Goal: Obtain resource: Download file/media

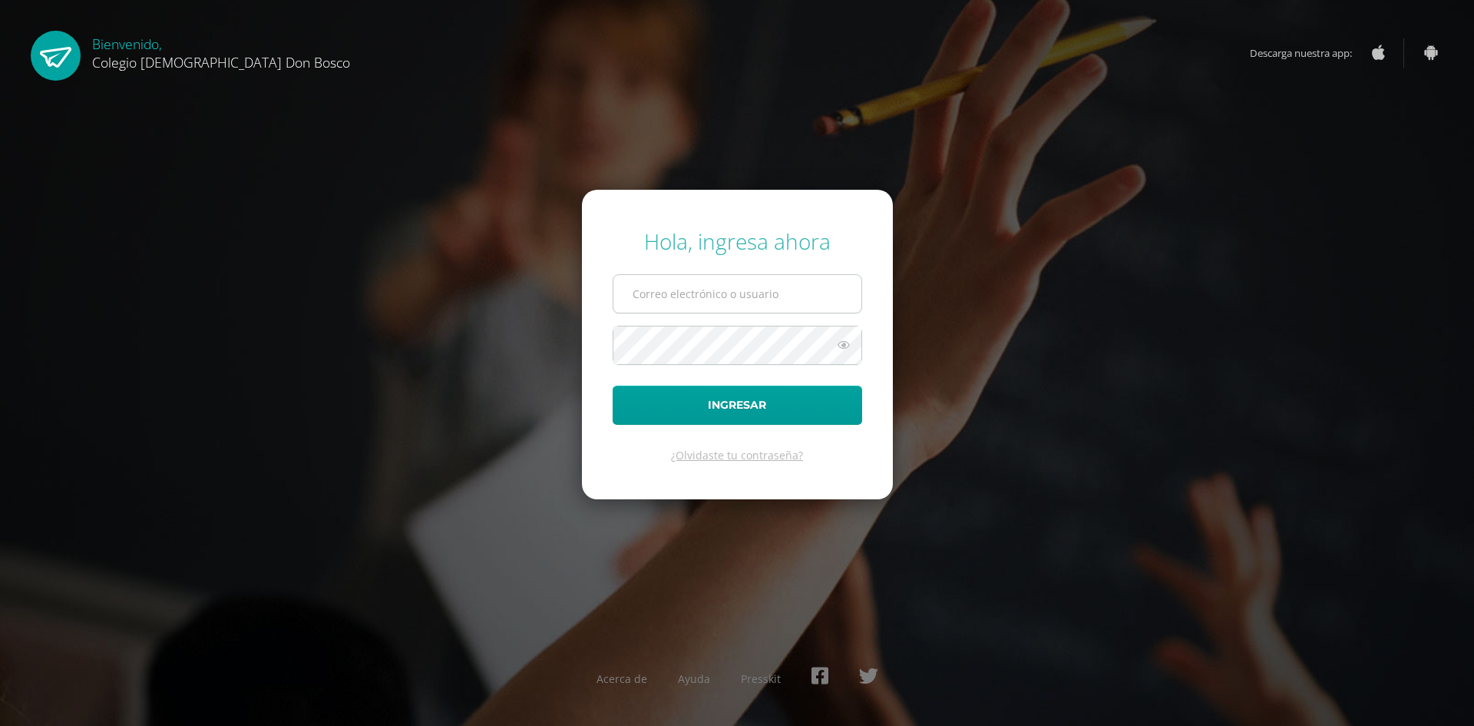
click at [679, 293] on input "text" at bounding box center [737, 294] width 248 height 38
type input "dr.guamuch@gmail.com"
click at [613, 385] on button "Ingresar" at bounding box center [738, 404] width 250 height 39
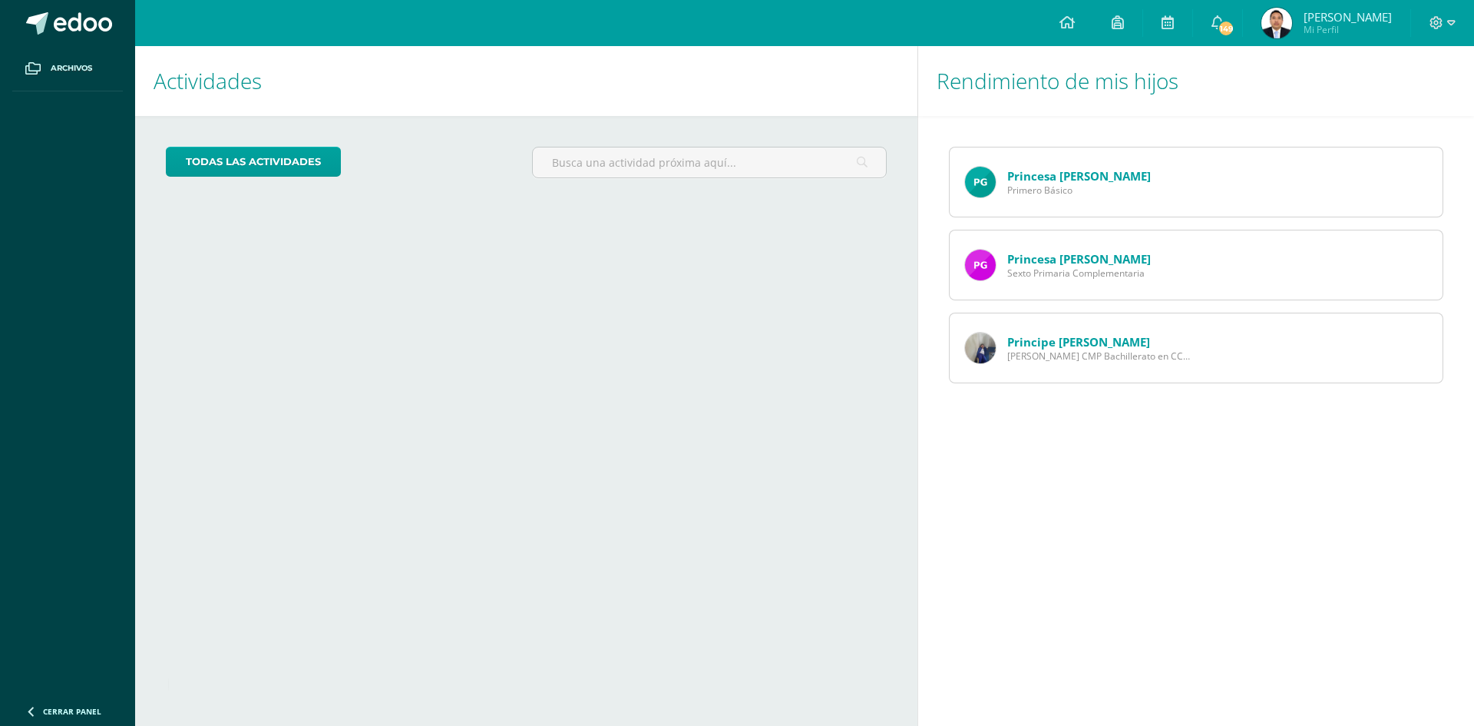
click at [1040, 179] on link "Princesa [PERSON_NAME]" at bounding box center [1079, 175] width 144 height 15
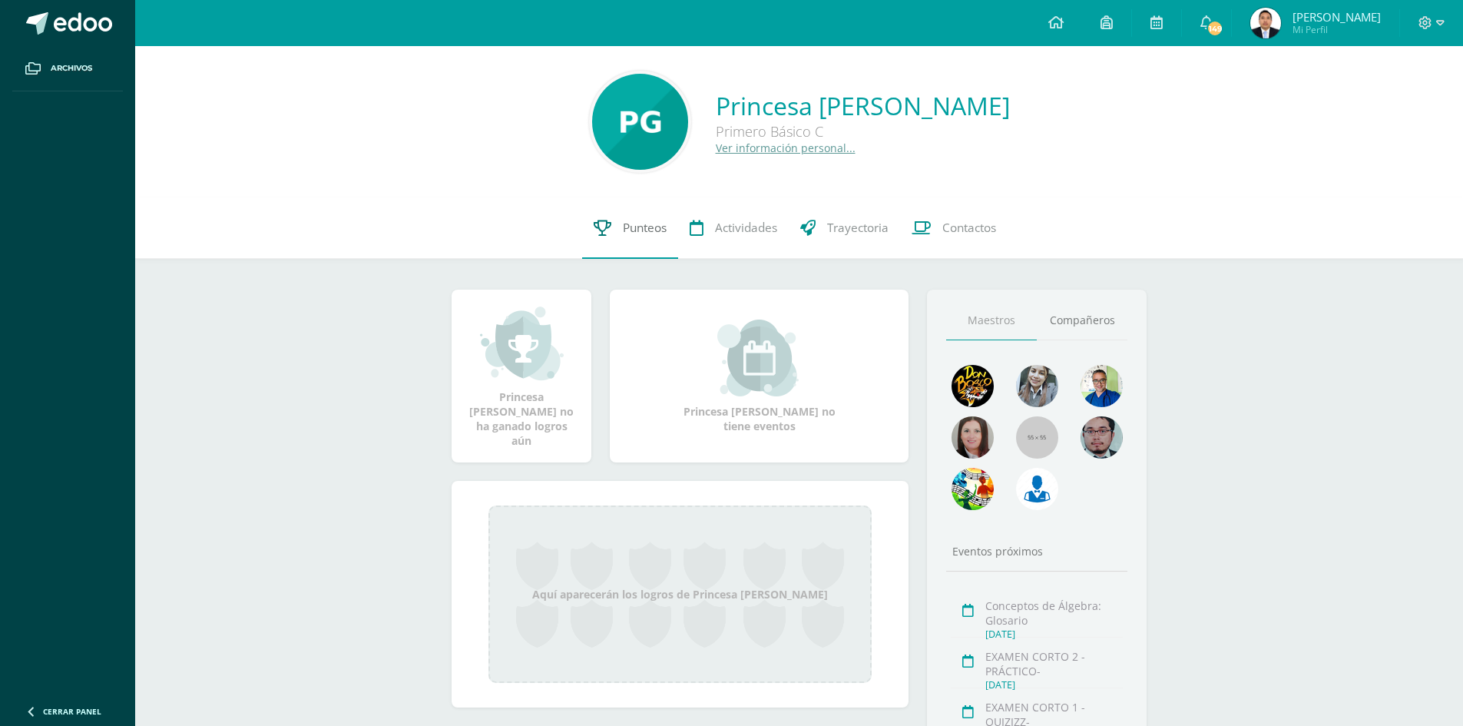
click at [641, 226] on span "Punteos" at bounding box center [645, 228] width 44 height 16
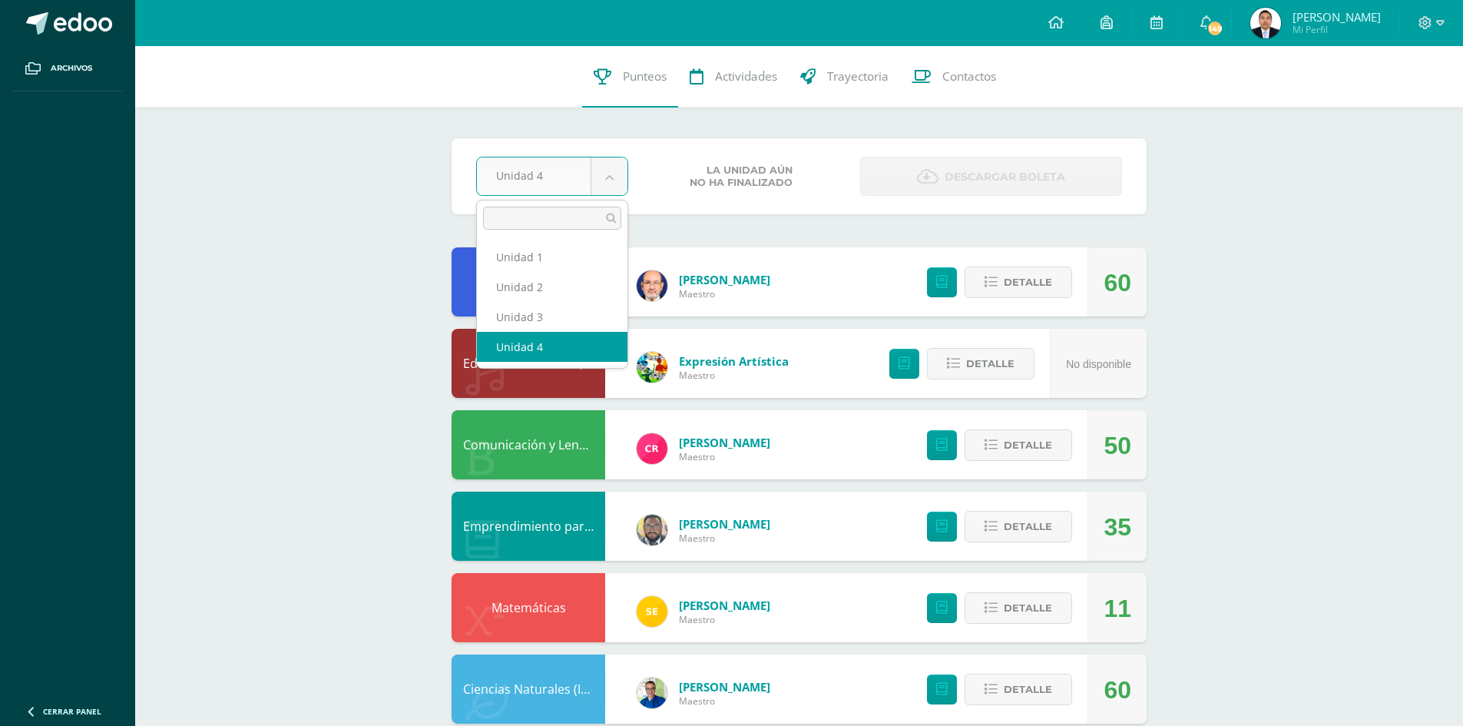
select select "Unidad 3"
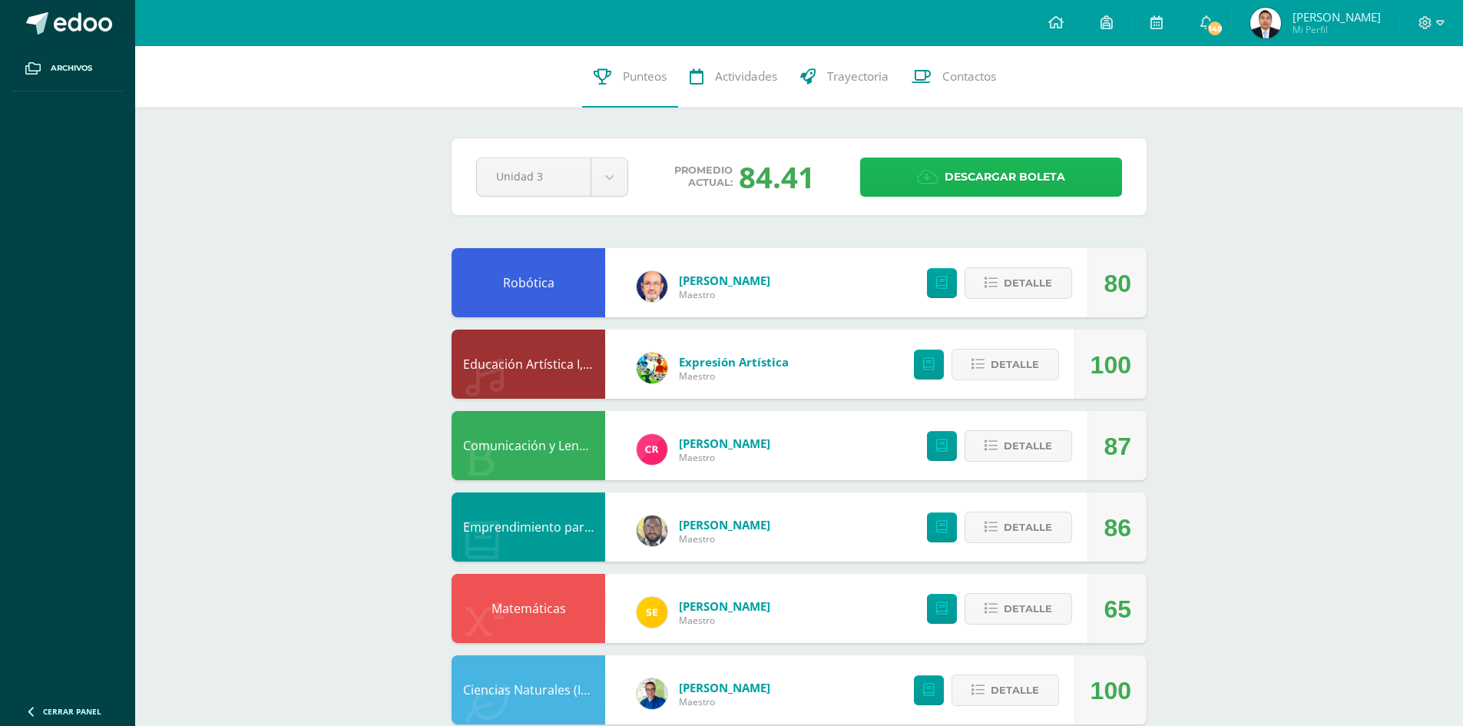
click at [1017, 175] on span "Descargar boleta" at bounding box center [1004, 177] width 121 height 38
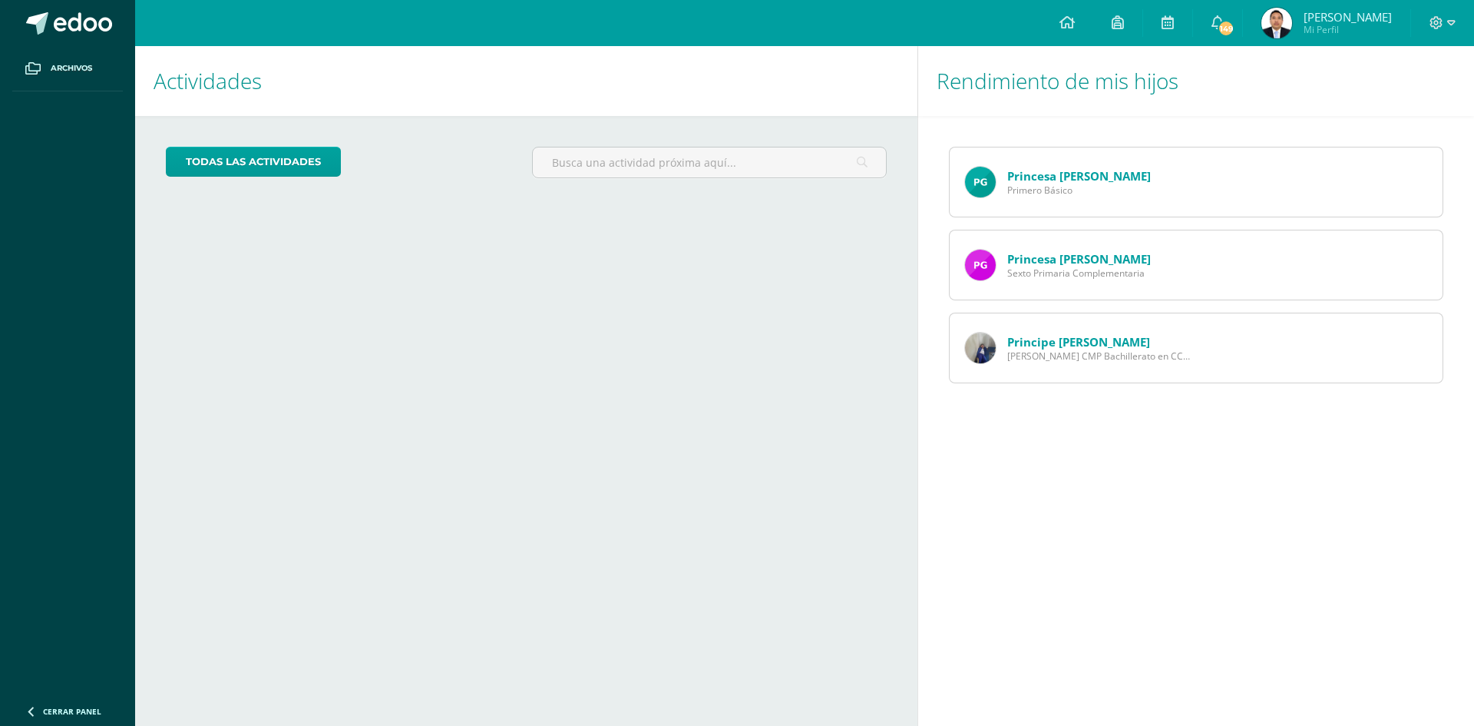
click at [1075, 257] on link "Princesa [PERSON_NAME]" at bounding box center [1079, 258] width 144 height 15
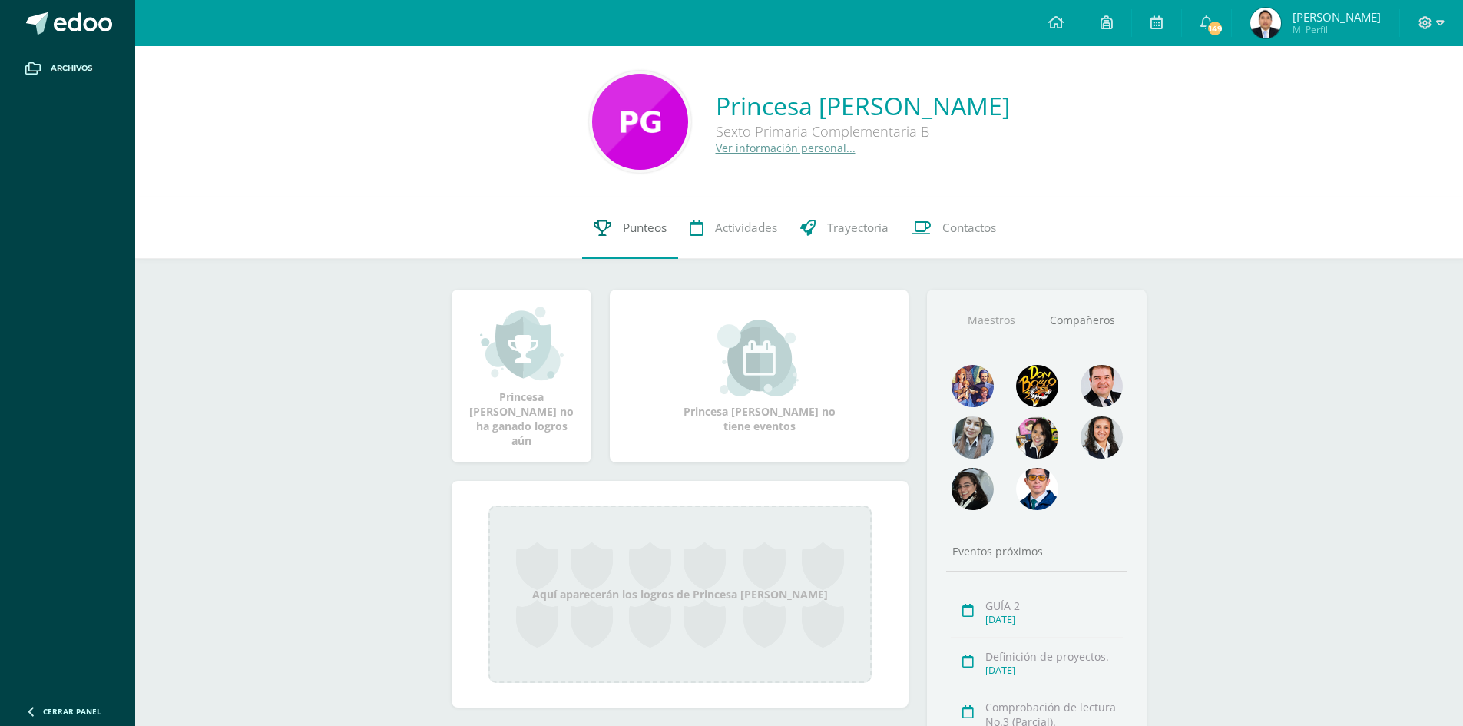
click at [648, 230] on span "Punteos" at bounding box center [645, 228] width 44 height 16
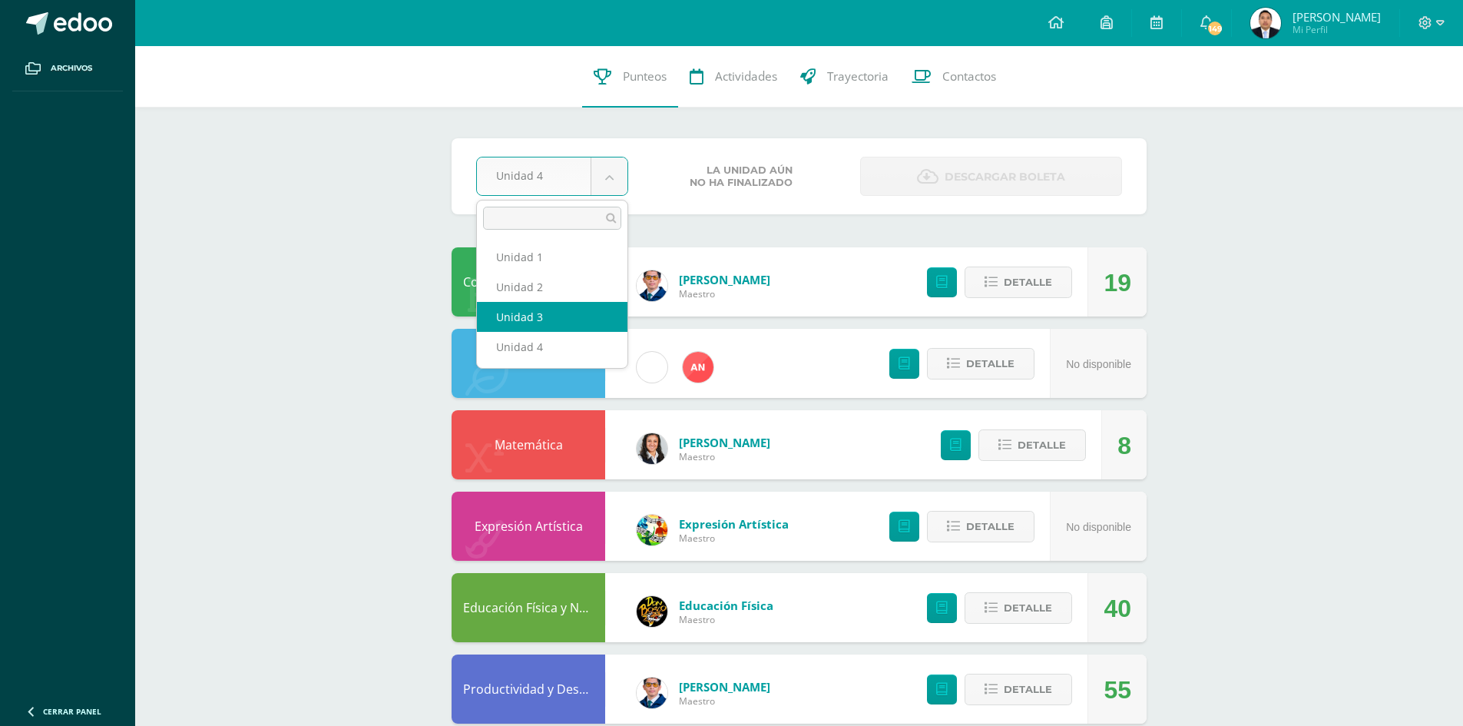
select select "Unidad 3"
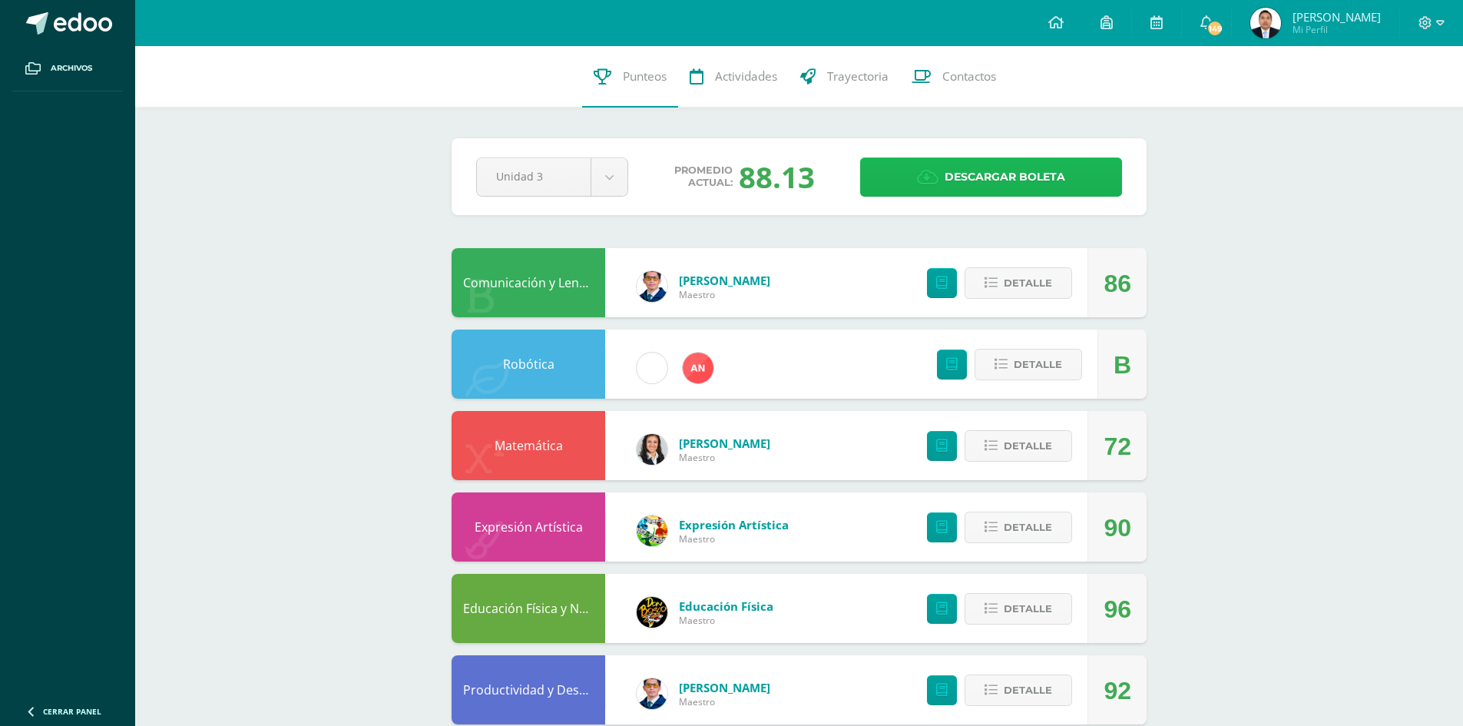
click at [1050, 169] on span "Descargar boleta" at bounding box center [1004, 177] width 121 height 38
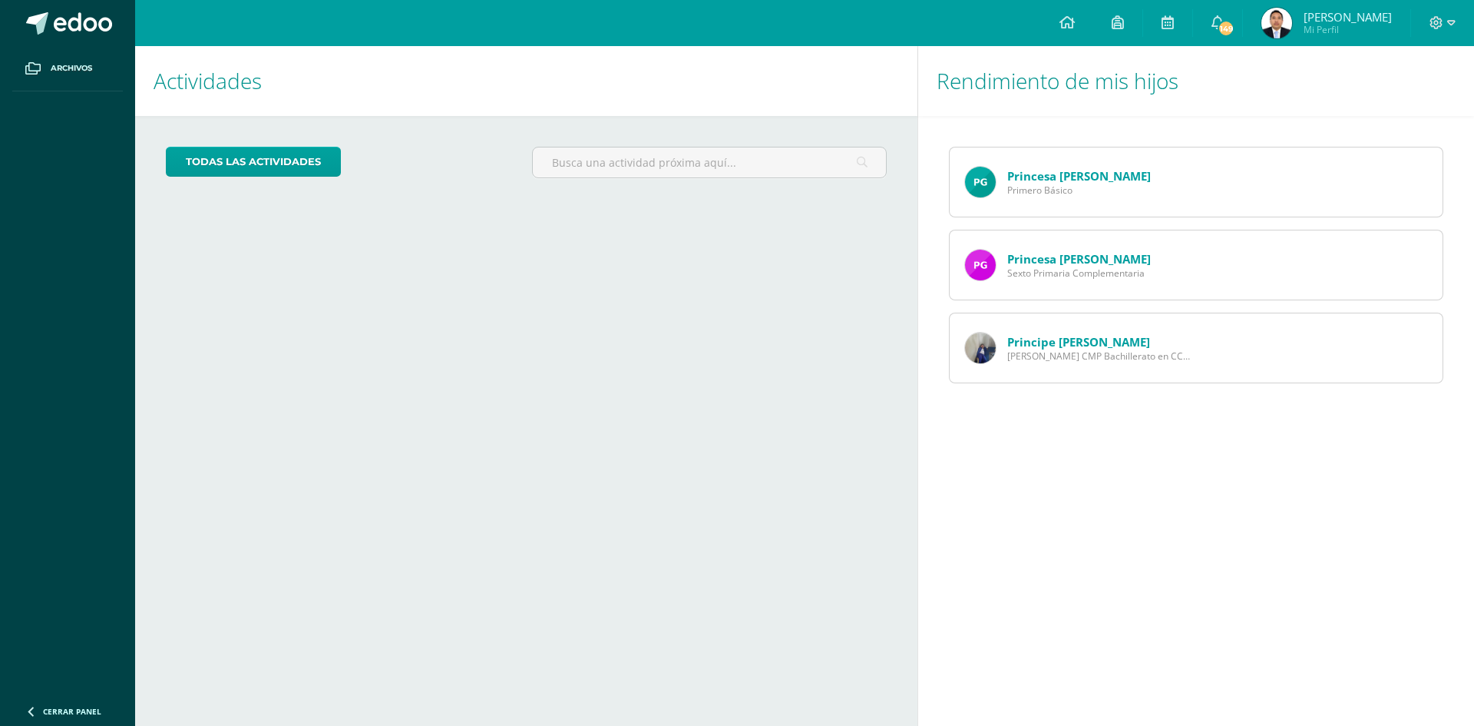
click at [1041, 343] on link "Principe [PERSON_NAME]" at bounding box center [1078, 341] width 143 height 15
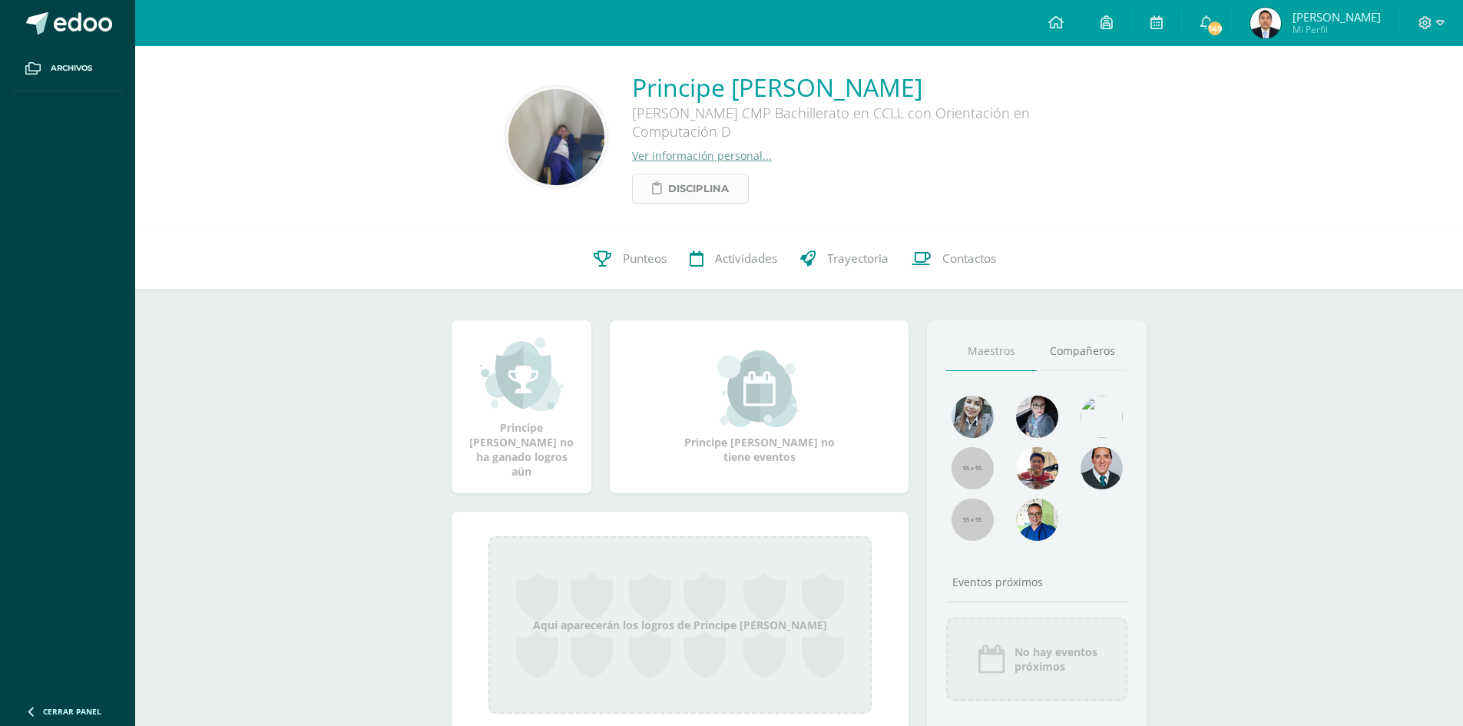
click at [709, 189] on span "Disciplina" at bounding box center [698, 188] width 61 height 28
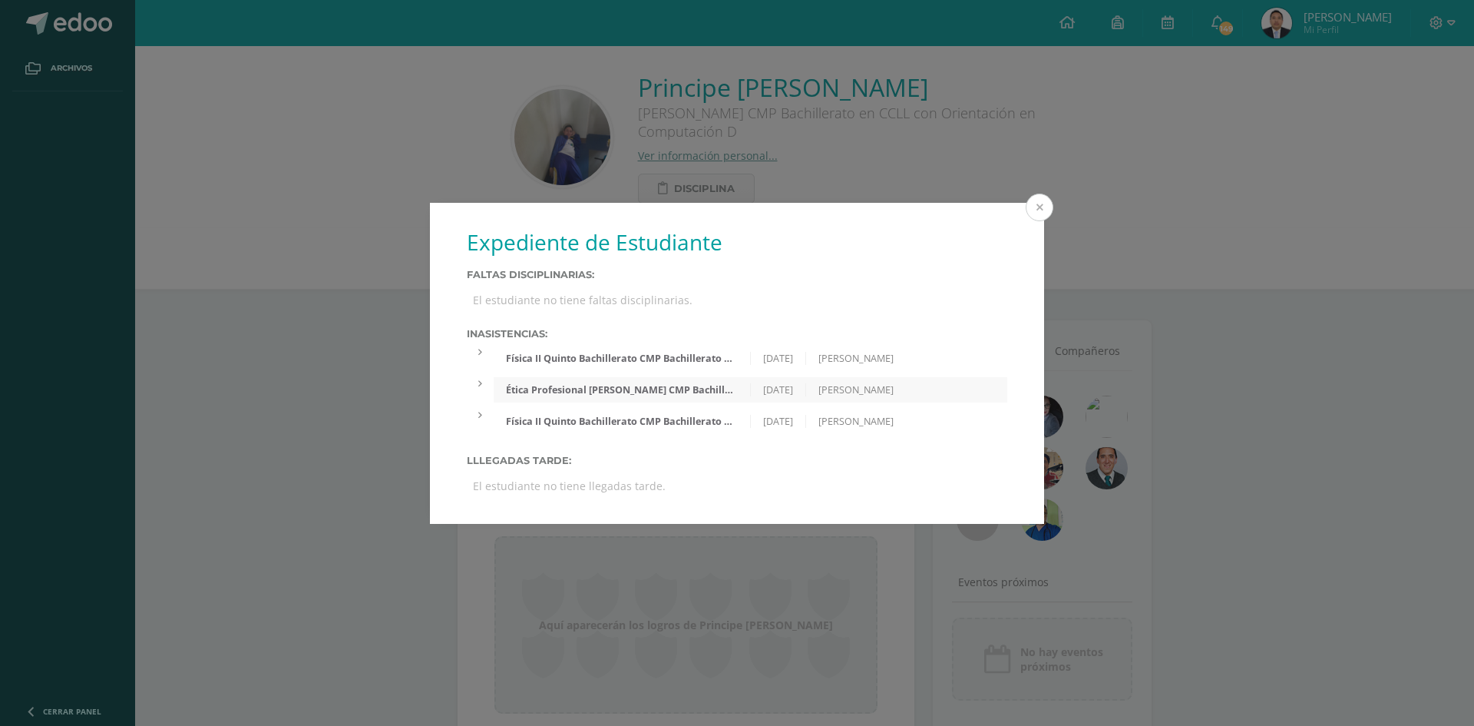
click at [1040, 204] on button at bounding box center [1040, 207] width 28 height 28
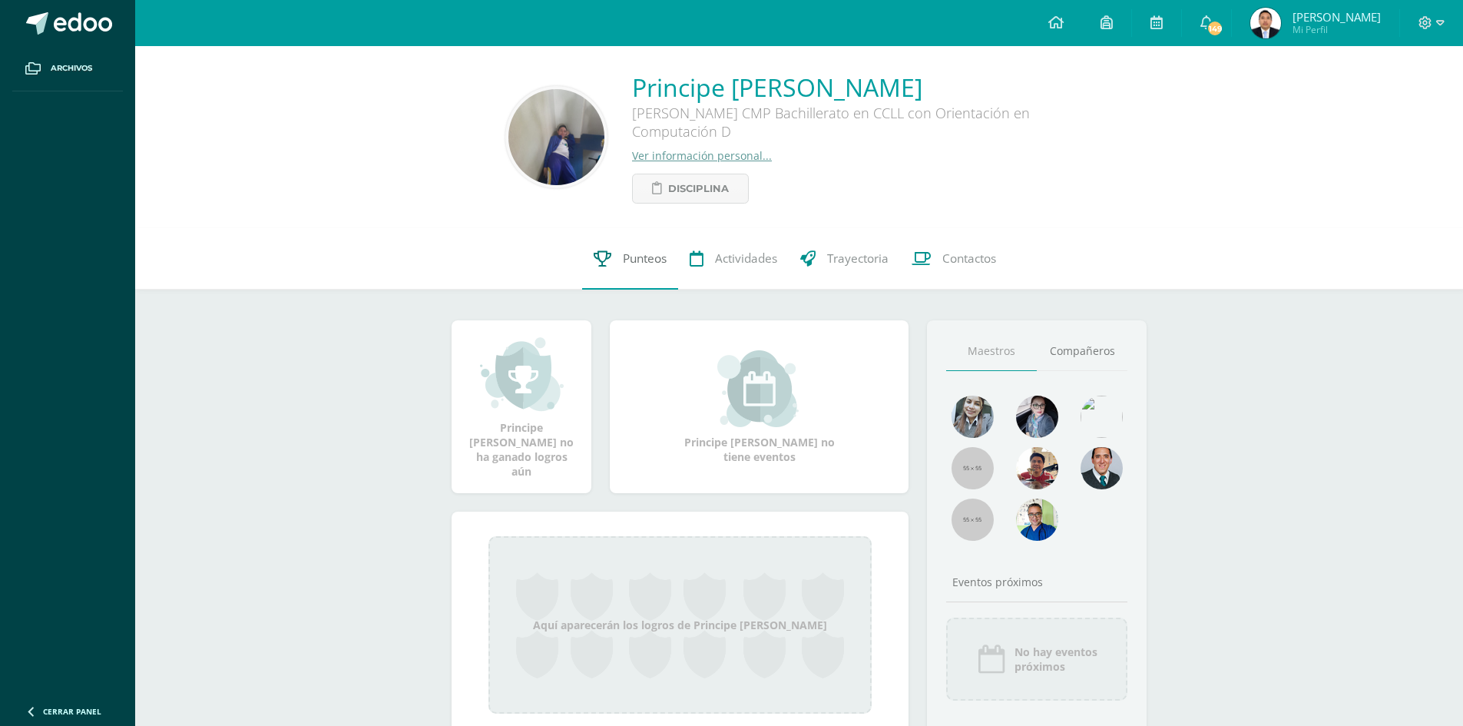
click at [640, 263] on span "Punteos" at bounding box center [645, 258] width 44 height 16
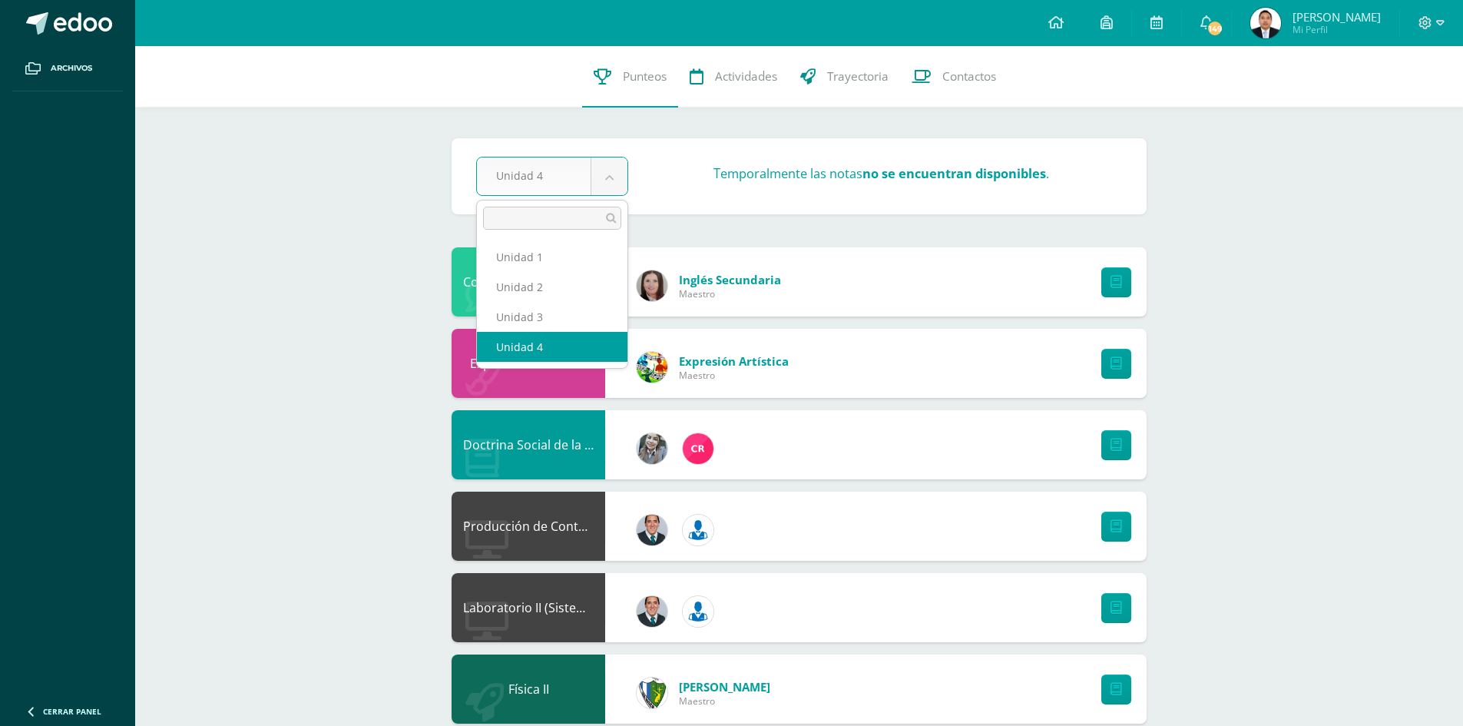
select select "Unidad 3"
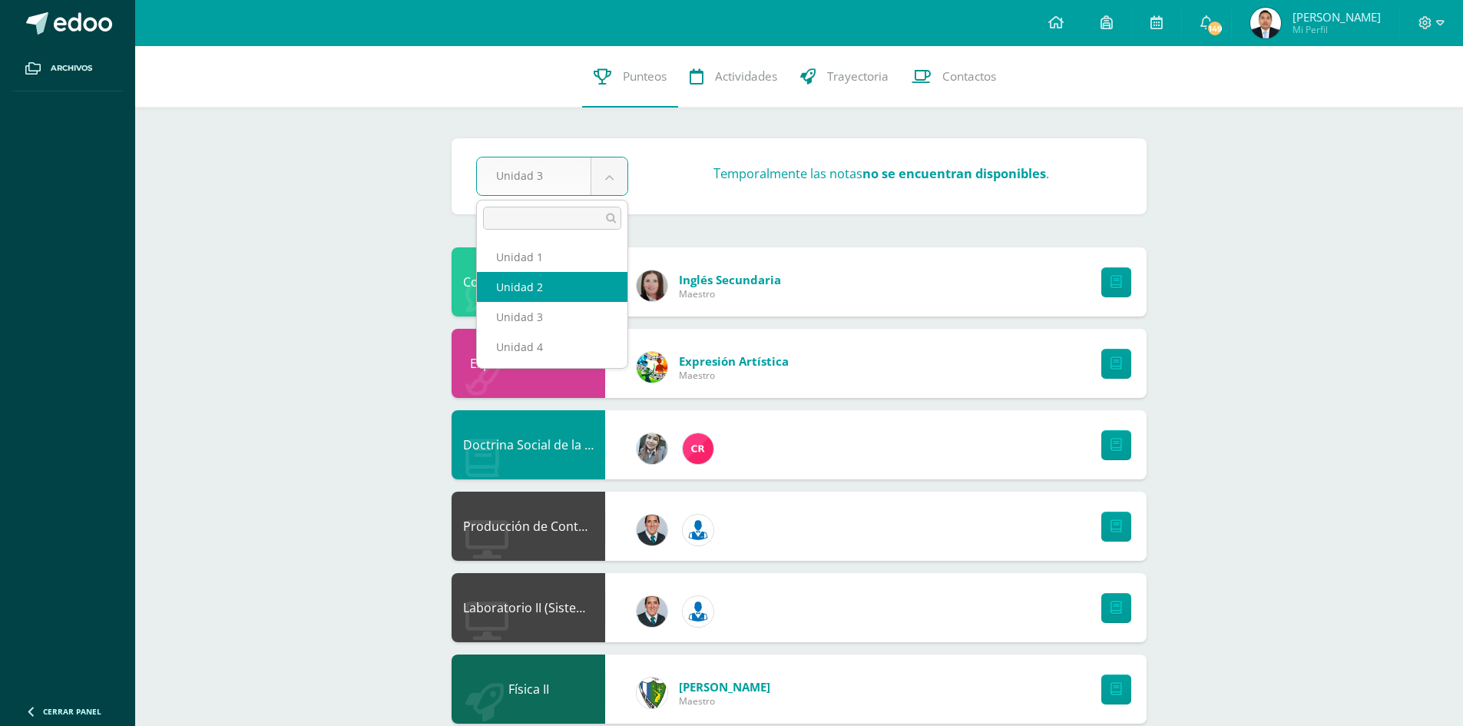
select select "Unidad 2"
